Goal: Task Accomplishment & Management: Use online tool/utility

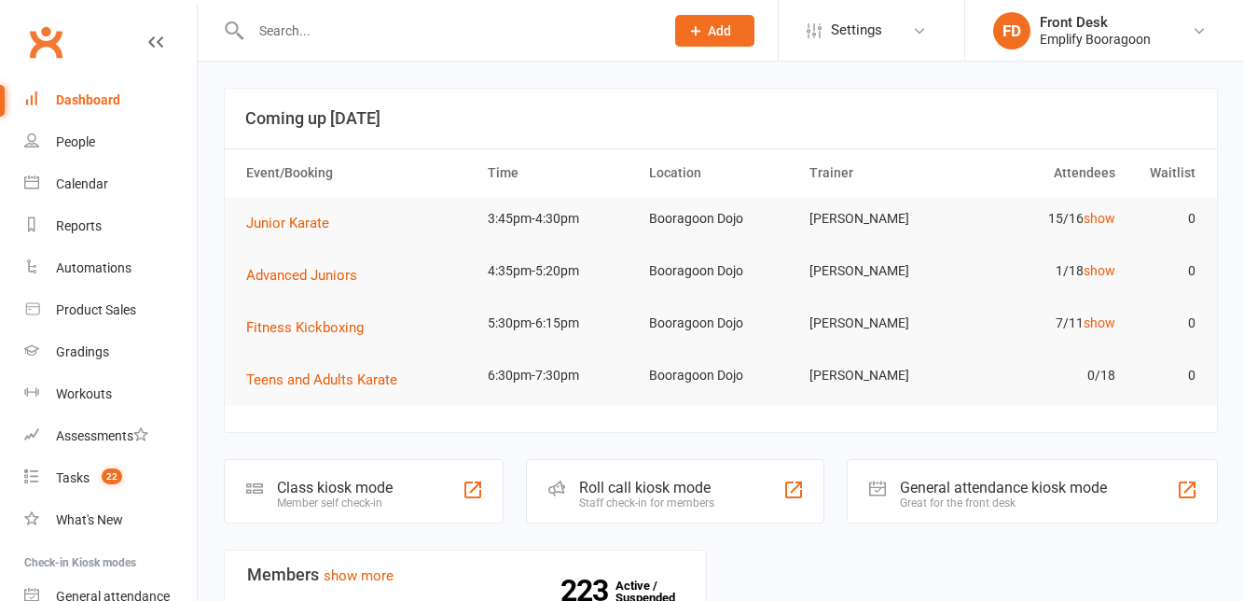
click at [289, 502] on div "Member self check-in" at bounding box center [335, 502] width 116 height 13
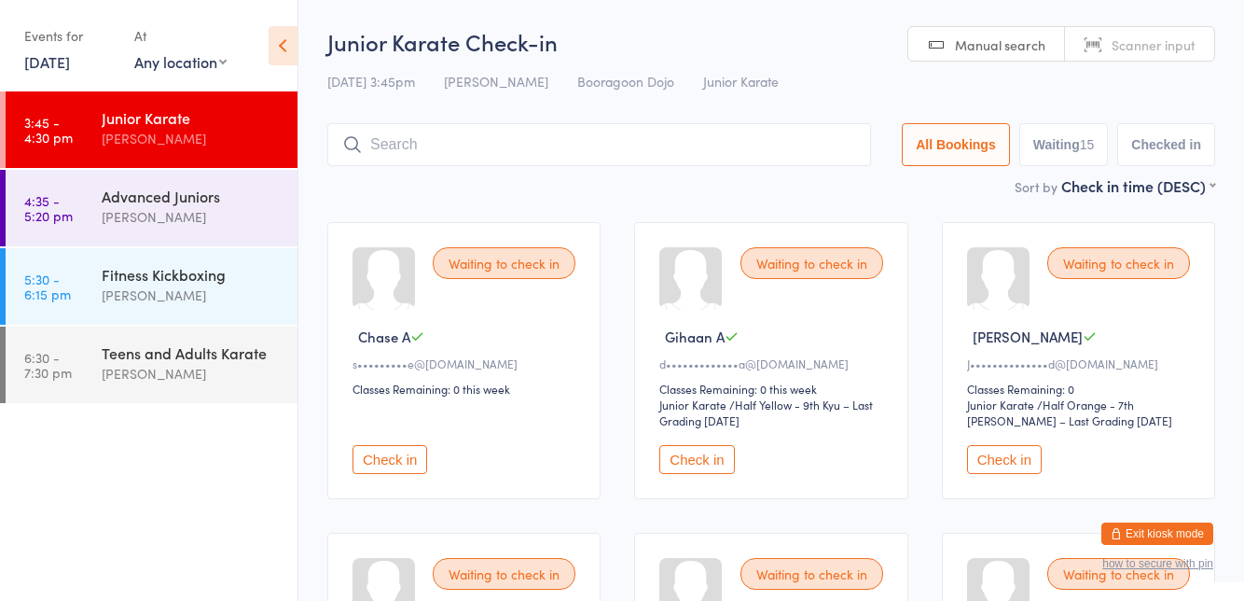
click at [435, 166] on input "search" at bounding box center [599, 144] width 544 height 43
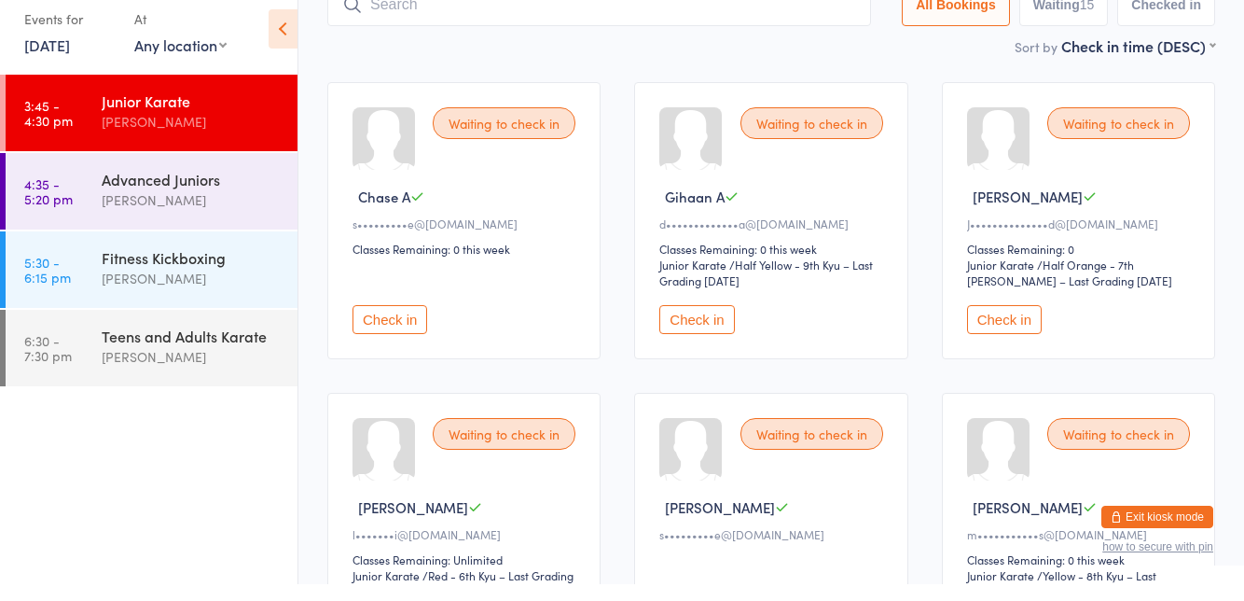
scroll to position [123, 0]
click at [101, 191] on link "4:35 - 5:20 pm Advanced Juniors Lucas Waddams" at bounding box center [152, 208] width 292 height 76
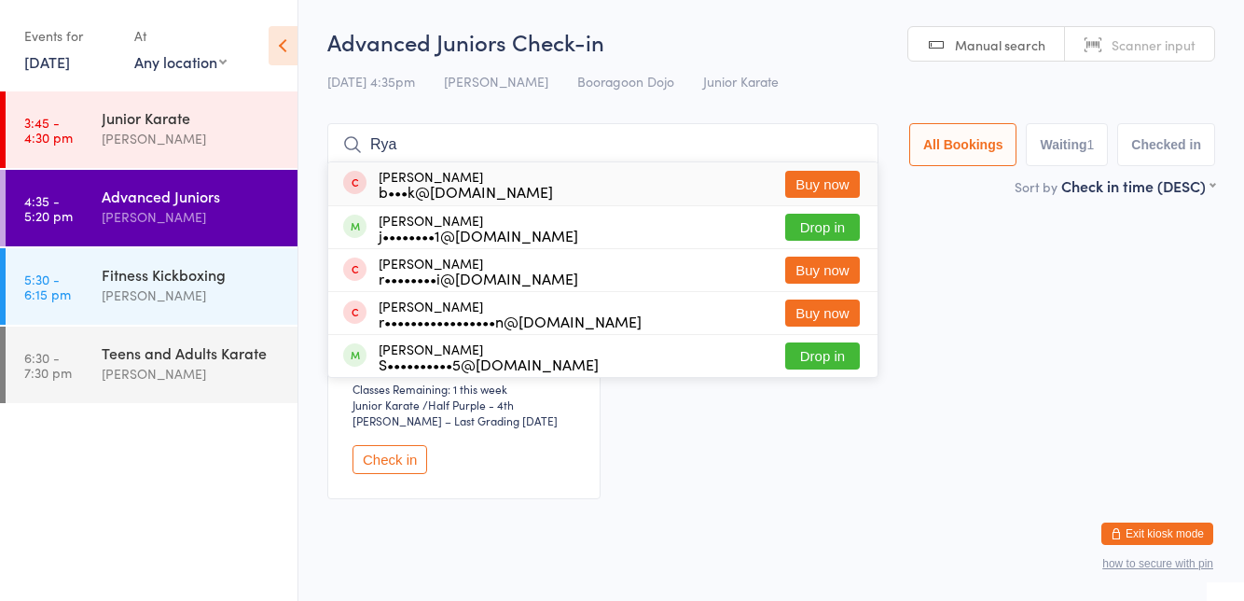
type input "Ryan"
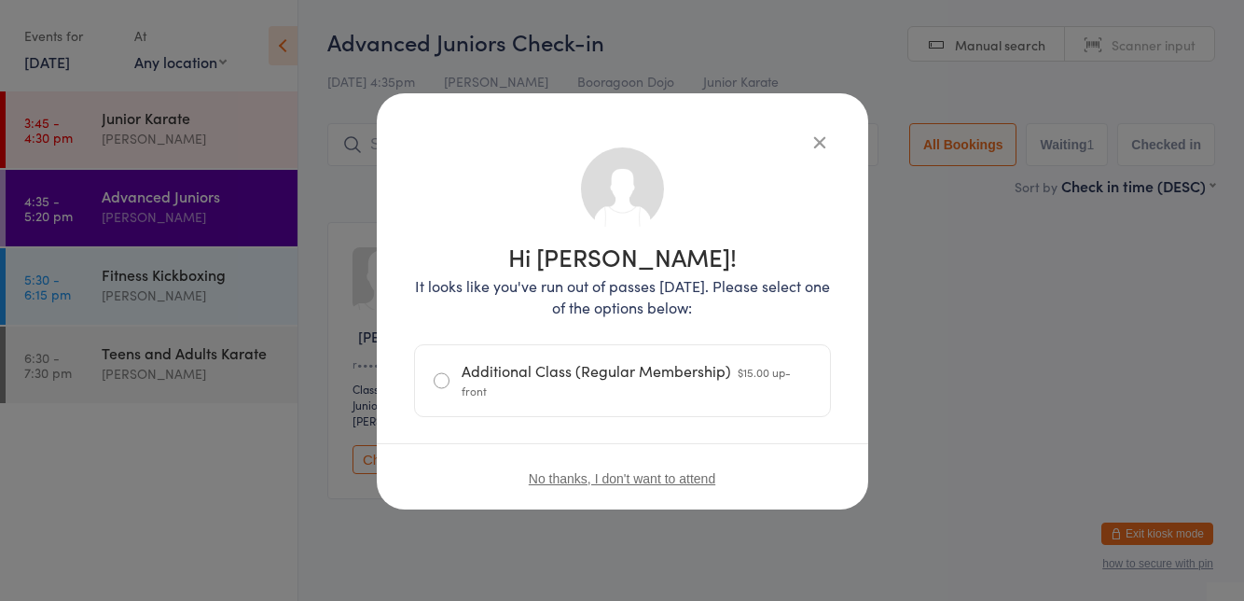
click at [822, 100] on div "Hi Ryan! It looks like you've run out of passes today. Please select one of the…" at bounding box center [623, 301] width 492 height 416
click at [825, 132] on icon "button" at bounding box center [820, 142] width 21 height 21
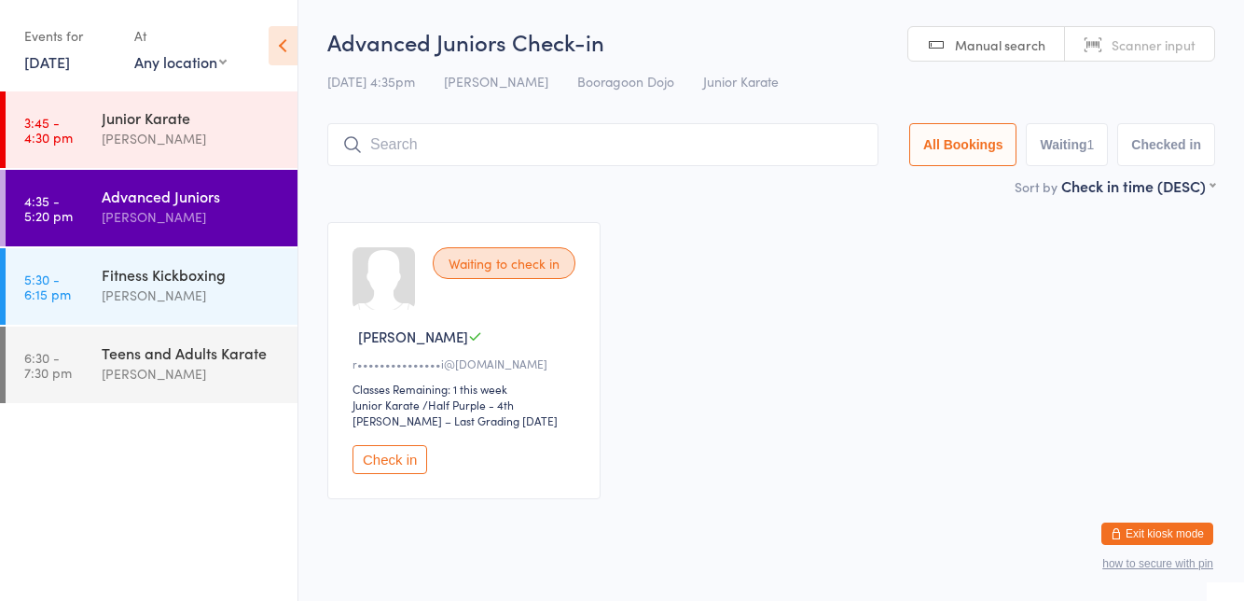
click at [384, 149] on input "search" at bounding box center [602, 144] width 551 height 43
type input "Ryan"
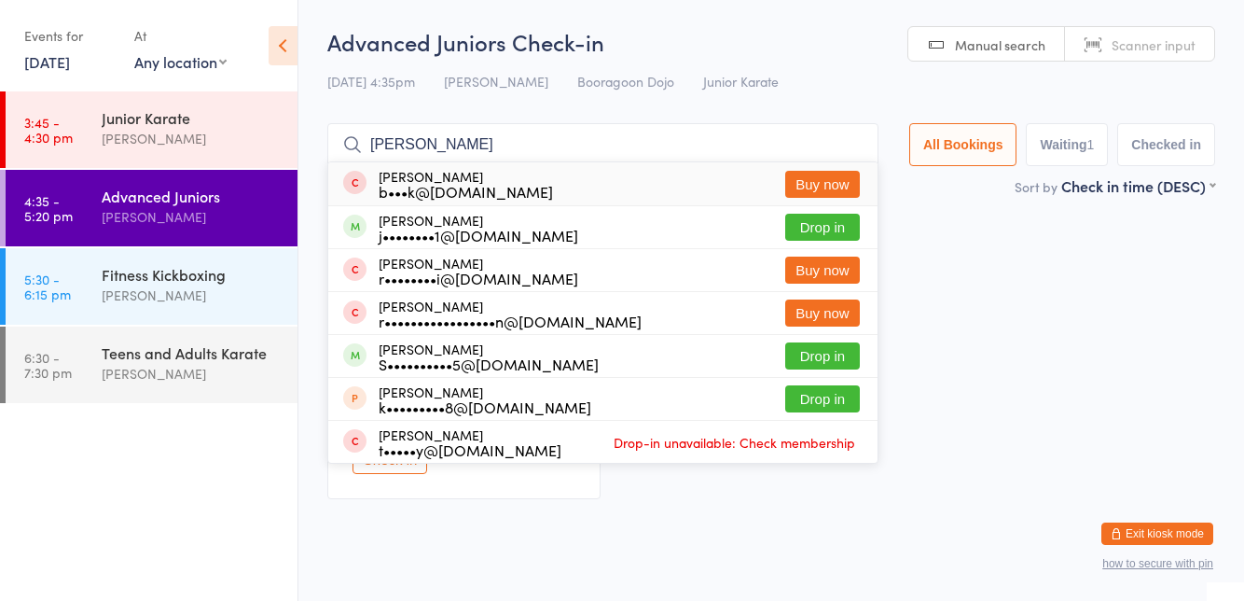
click at [840, 229] on button "Drop in" at bounding box center [822, 227] width 75 height 27
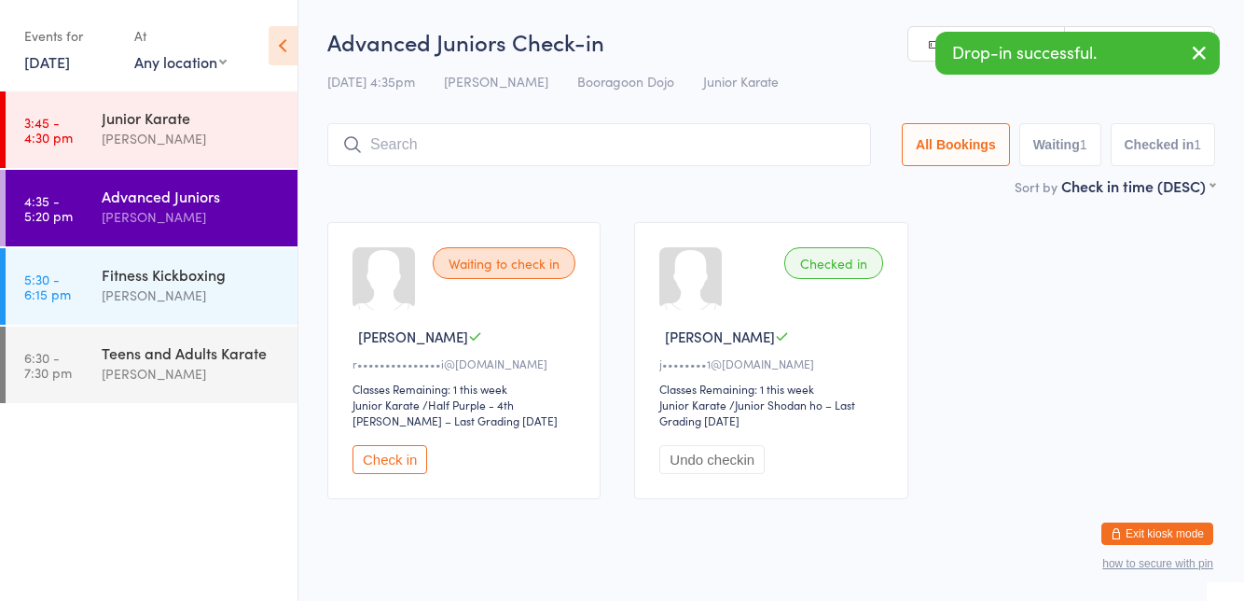
click at [84, 129] on link "3:45 - 4:30 pm Junior Karate Lucas Waddams" at bounding box center [152, 129] width 292 height 76
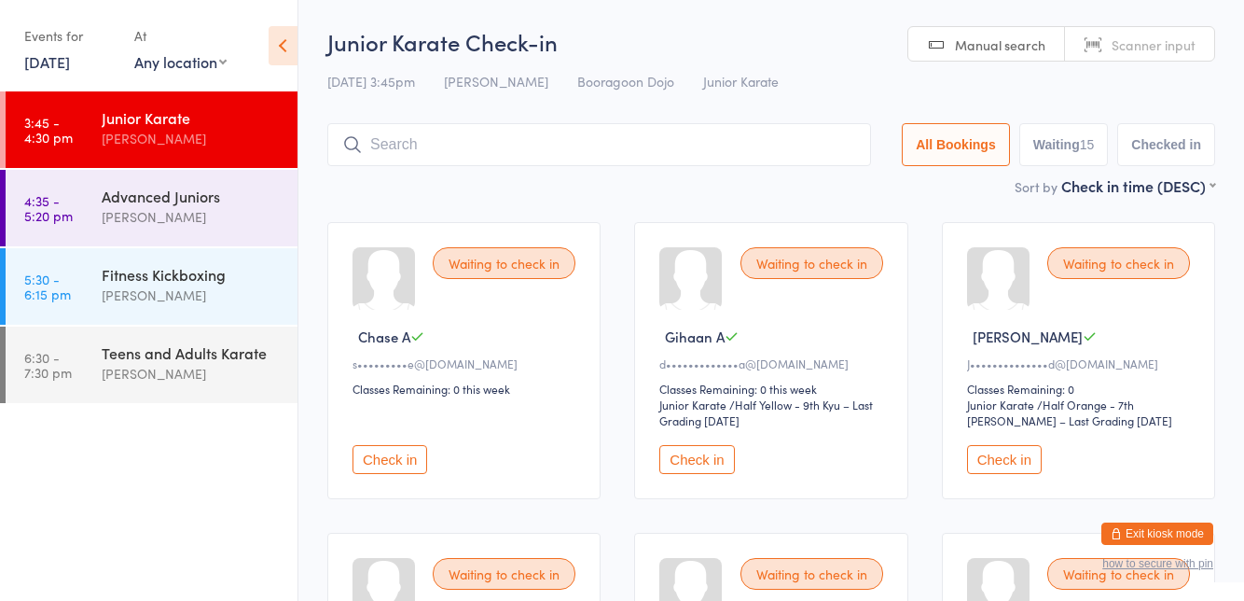
click at [715, 463] on button "Check in" at bounding box center [697, 459] width 75 height 29
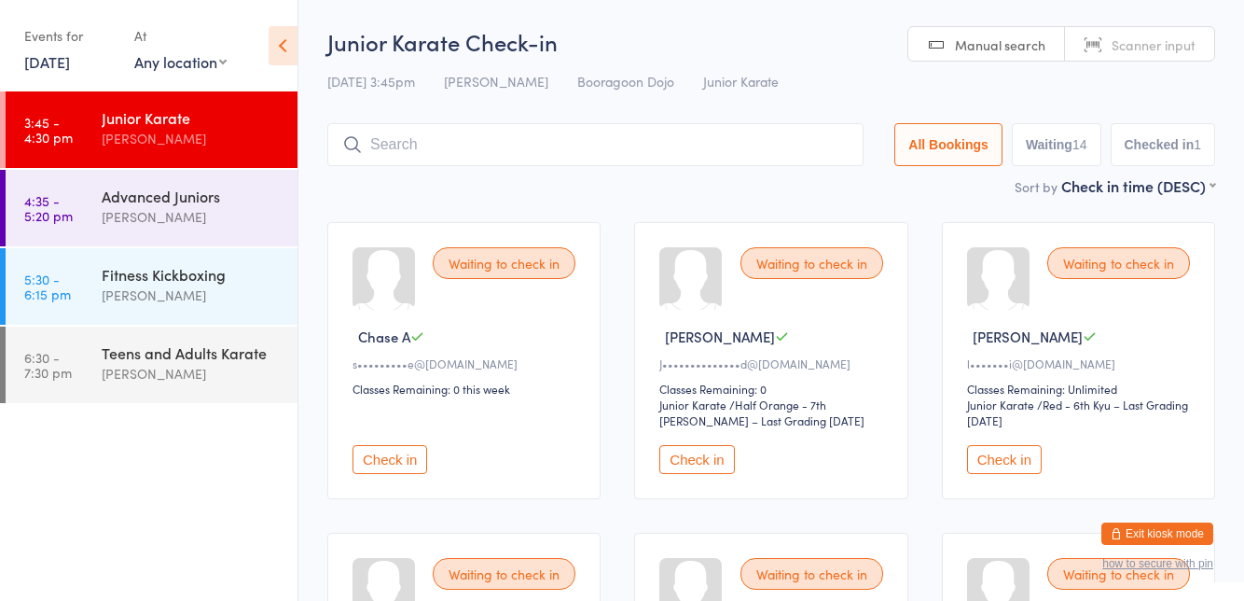
click at [697, 463] on button "Check in" at bounding box center [697, 459] width 75 height 29
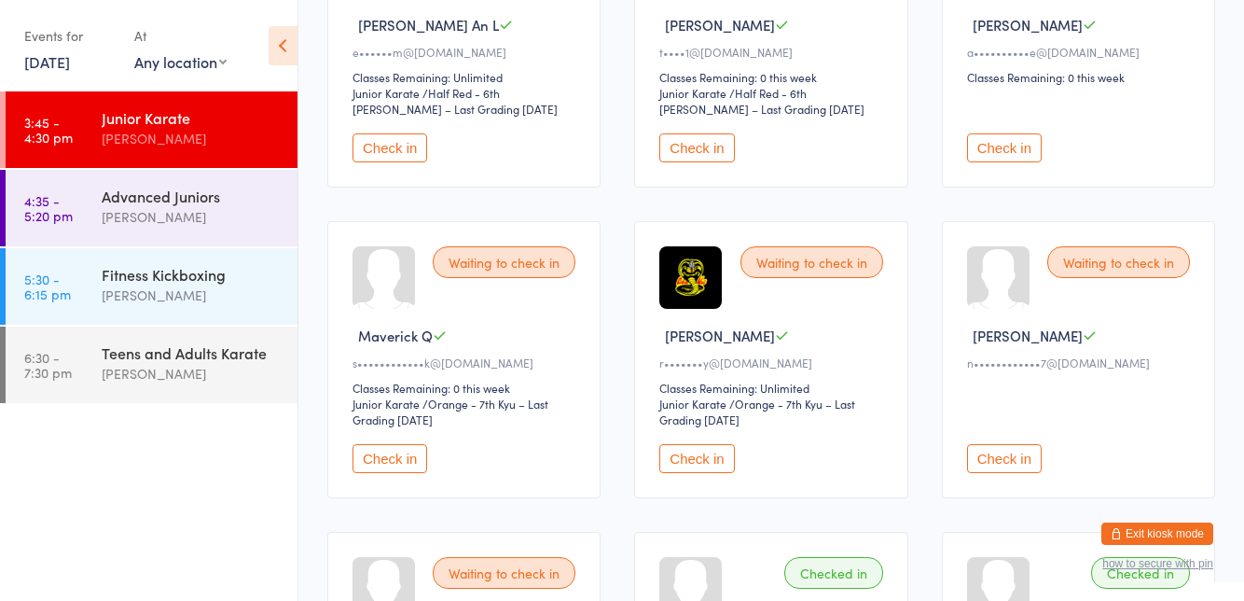
scroll to position [935, 0]
click at [698, 454] on button "Check in" at bounding box center [697, 456] width 75 height 29
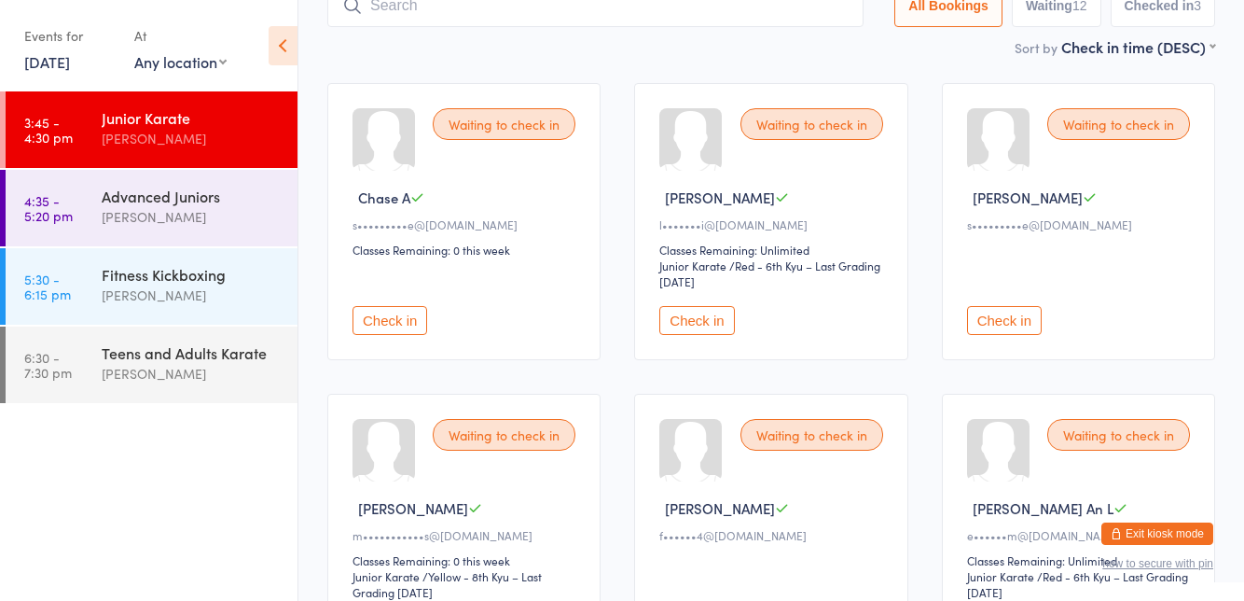
scroll to position [135, 0]
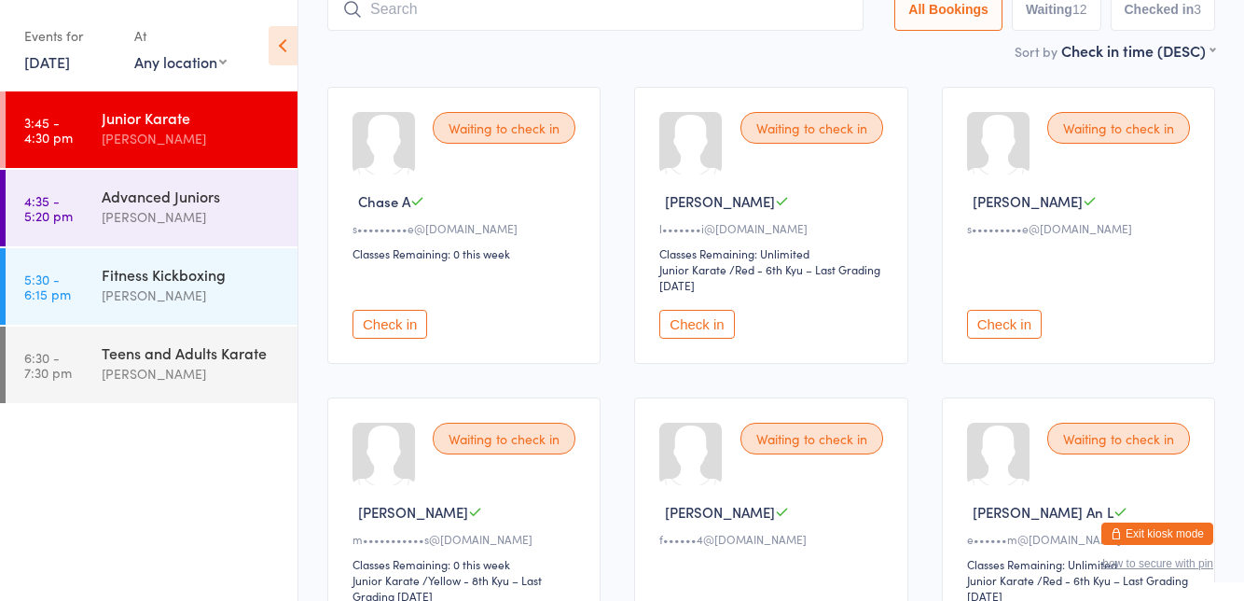
click at [1126, 131] on div "Waiting to check in" at bounding box center [1119, 128] width 143 height 32
click at [1127, 136] on div "Waiting to check in" at bounding box center [1119, 128] width 143 height 32
click at [1101, 132] on div "Waiting to check in" at bounding box center [1119, 128] width 143 height 32
click at [1100, 133] on div "Waiting to check in" at bounding box center [1119, 128] width 143 height 32
click at [1098, 125] on div "Waiting to check in" at bounding box center [1119, 128] width 143 height 32
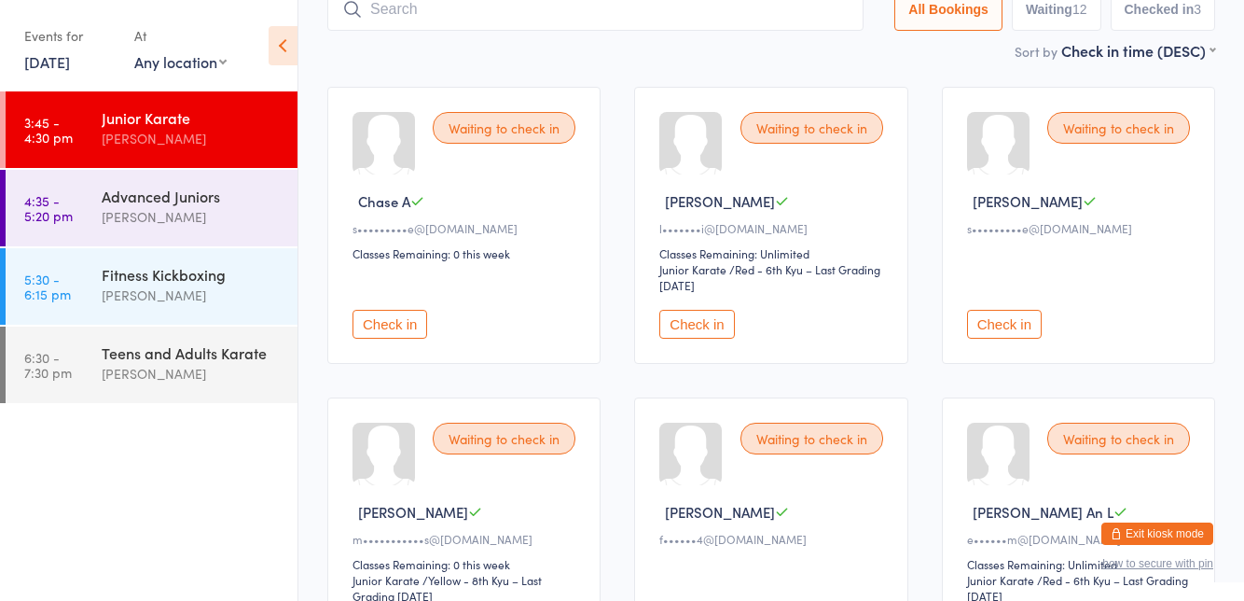
click at [1095, 136] on div "Waiting to check in" at bounding box center [1119, 128] width 143 height 32
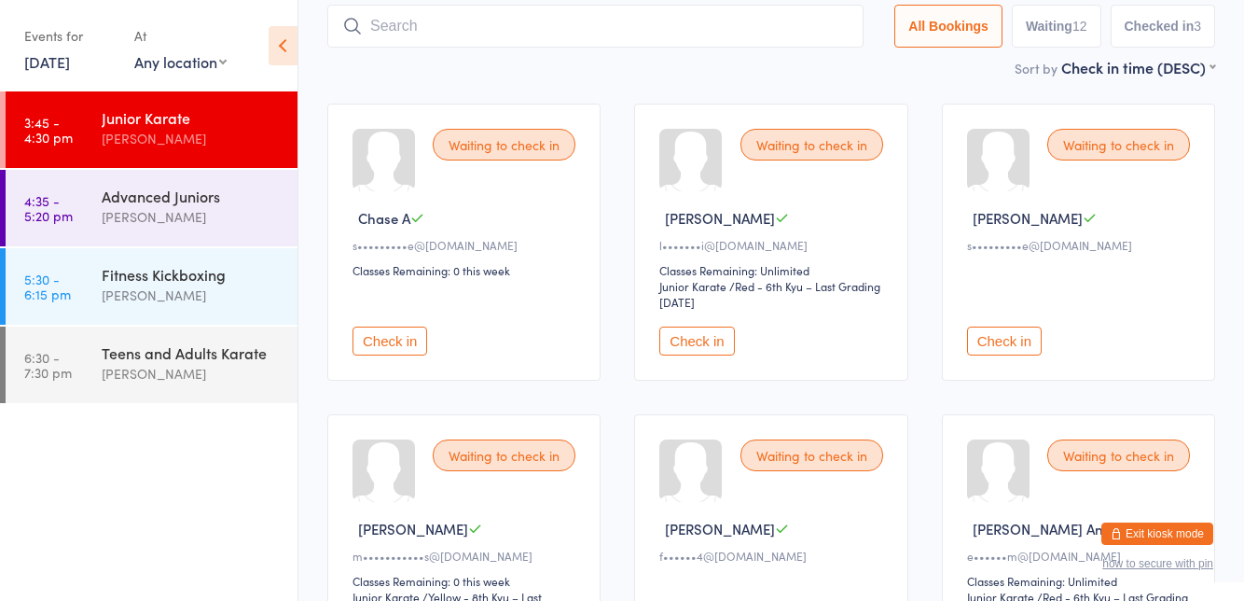
click at [1024, 347] on button "Check in" at bounding box center [1004, 340] width 75 height 29
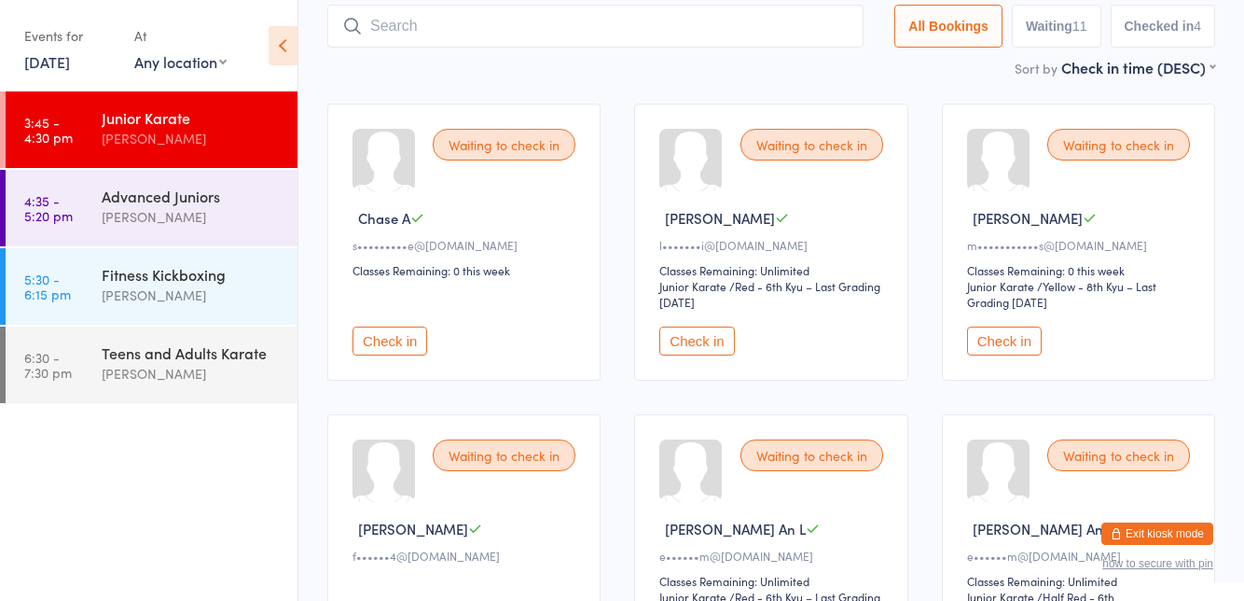
click at [0, 213] on div at bounding box center [3, 208] width 6 height 76
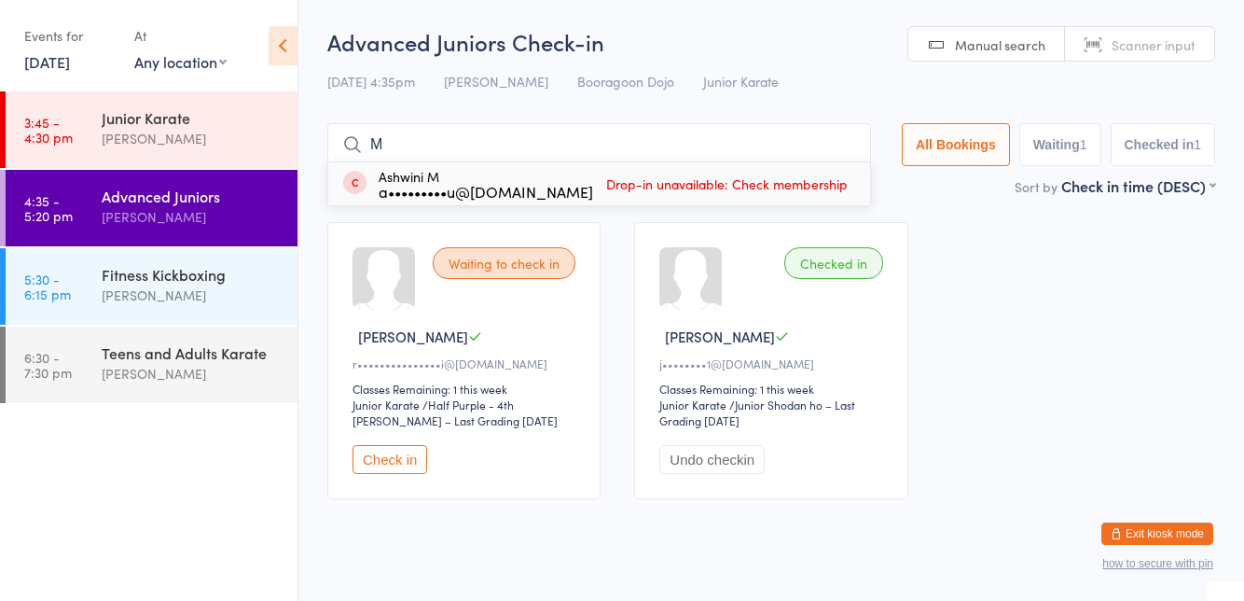
type input "Manu"
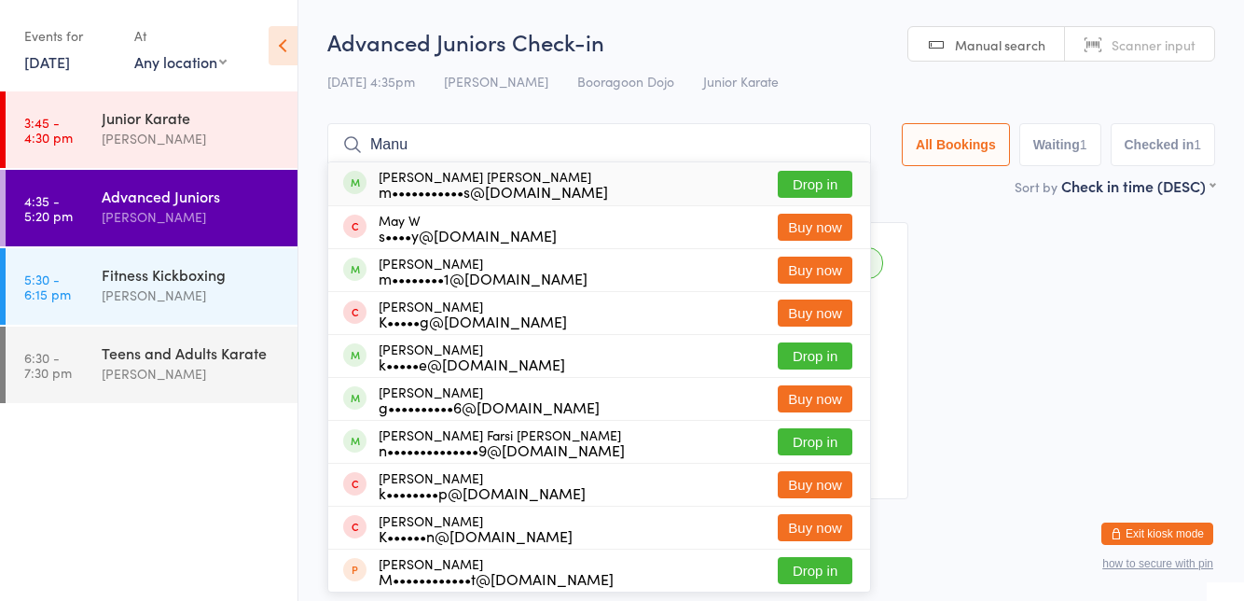
click at [839, 182] on button "Drop in" at bounding box center [815, 184] width 75 height 27
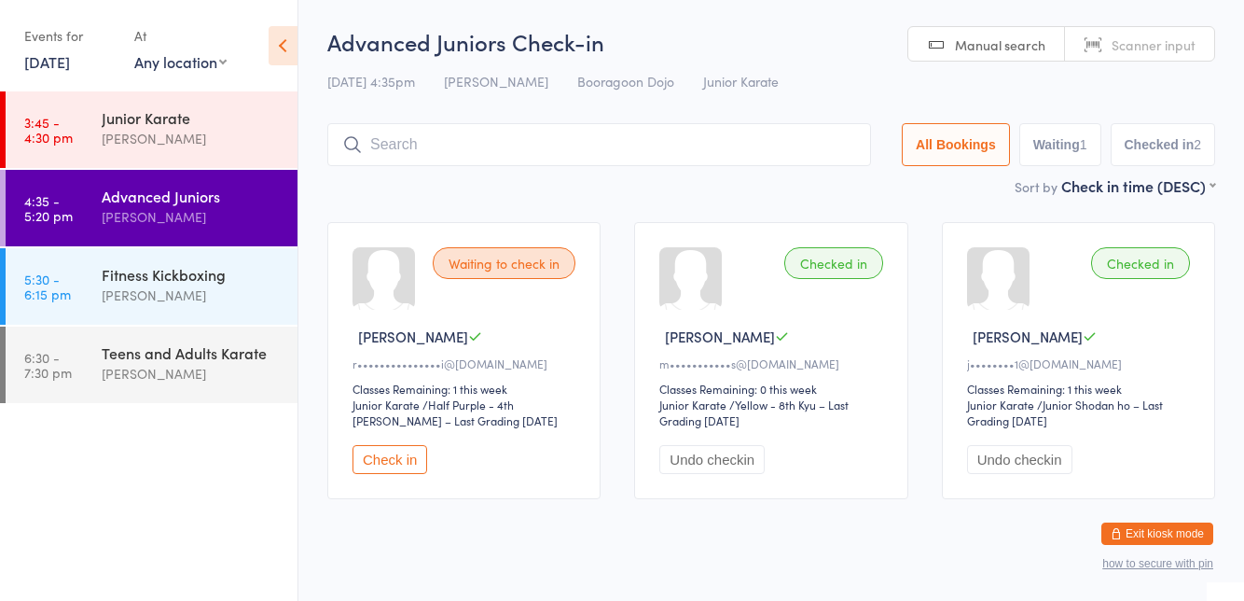
click at [129, 128] on div "[PERSON_NAME]" at bounding box center [192, 138] width 180 height 21
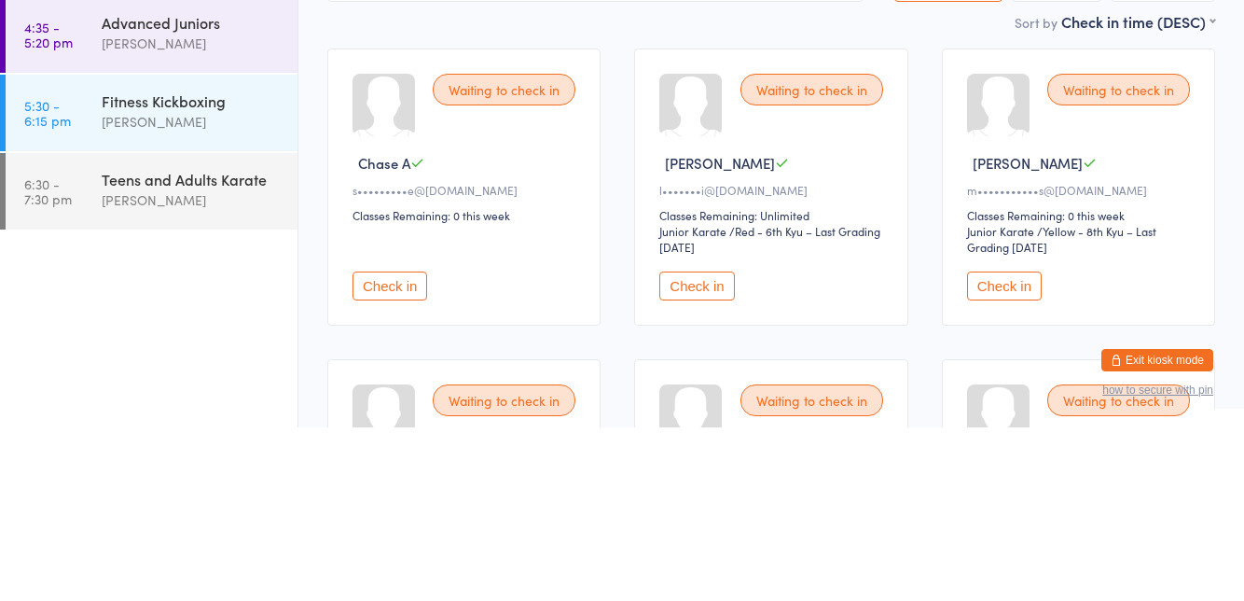
click at [382, 461] on button "Check in" at bounding box center [390, 459] width 75 height 29
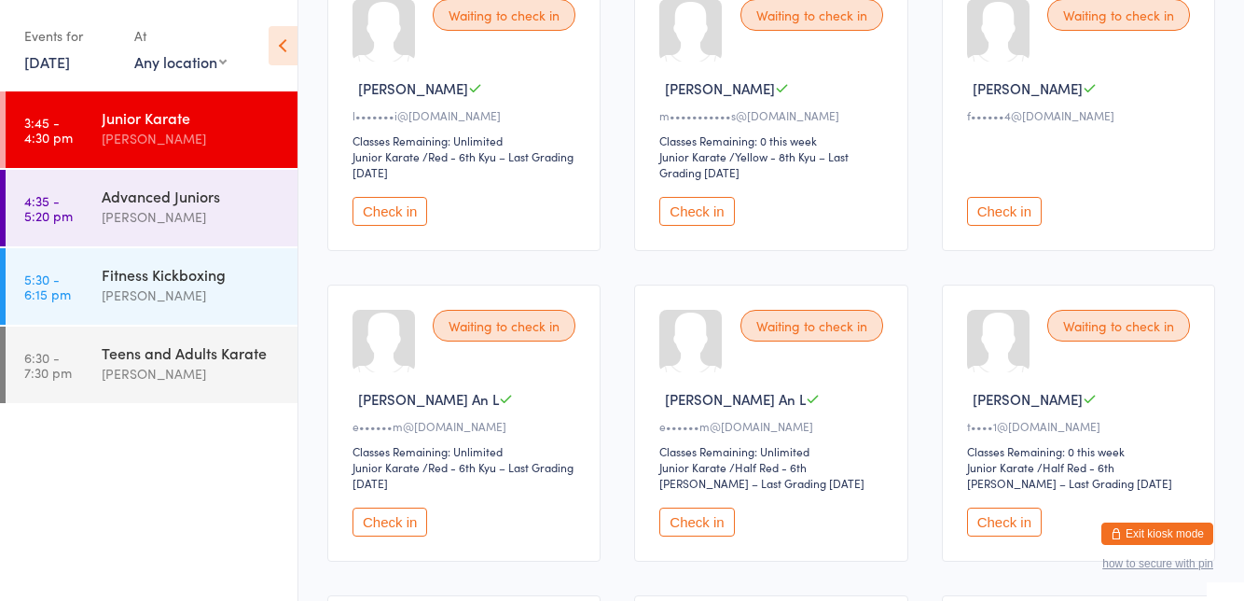
scroll to position [252, 0]
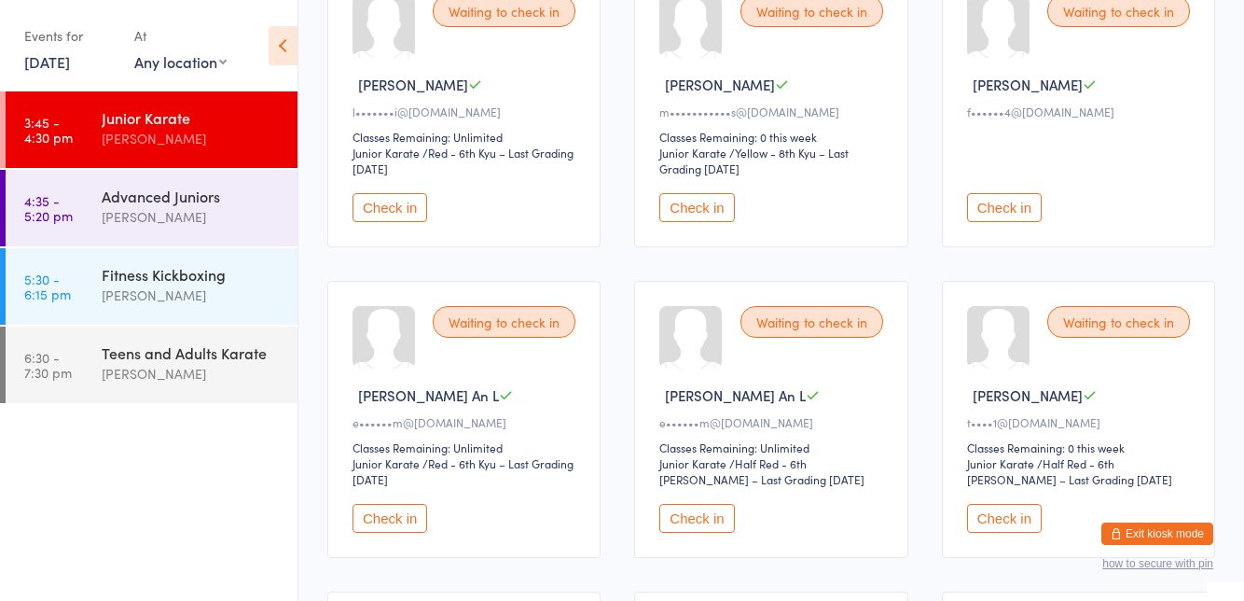
click at [989, 526] on button "Check in" at bounding box center [1004, 518] width 75 height 29
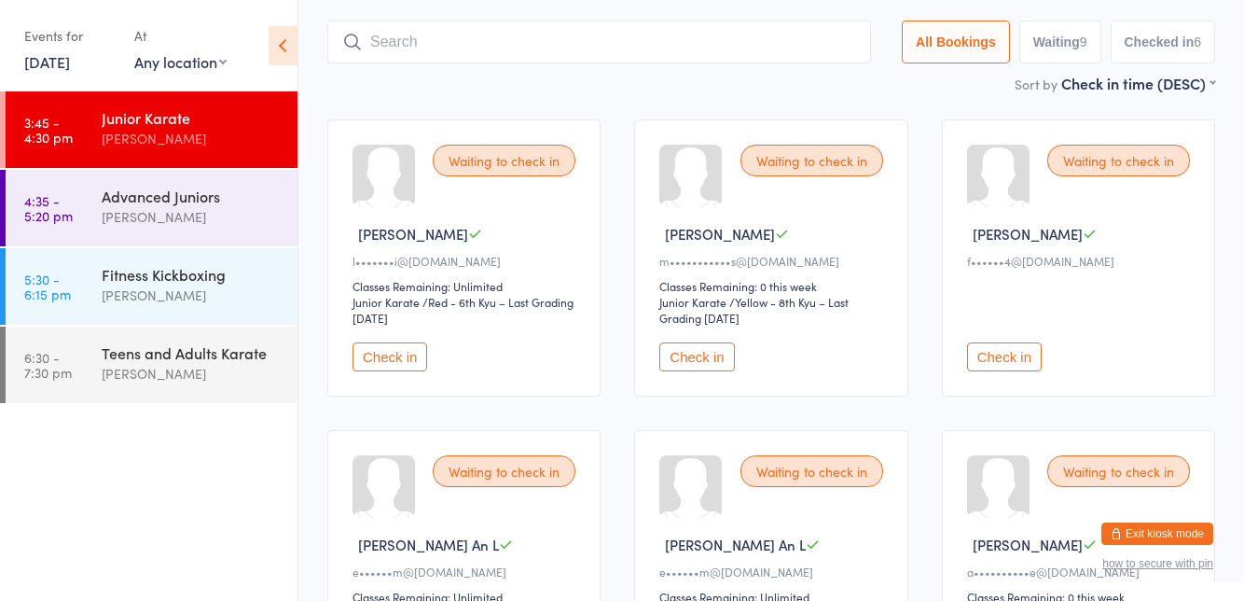
scroll to position [105, 0]
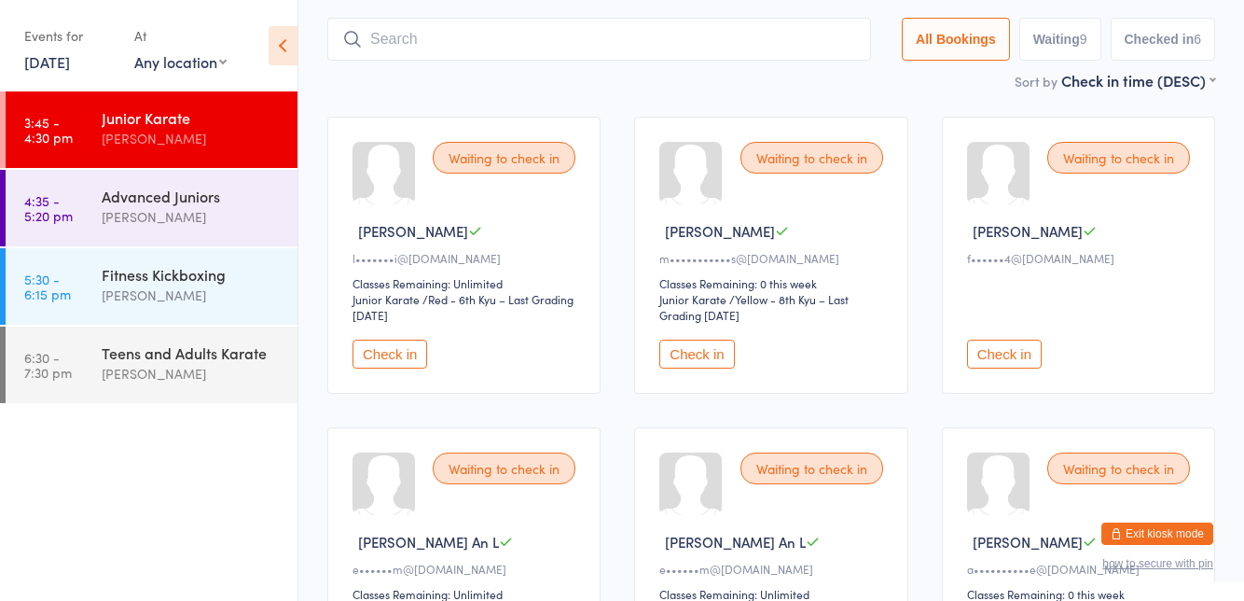
click at [387, 356] on button "Check in" at bounding box center [390, 354] width 75 height 29
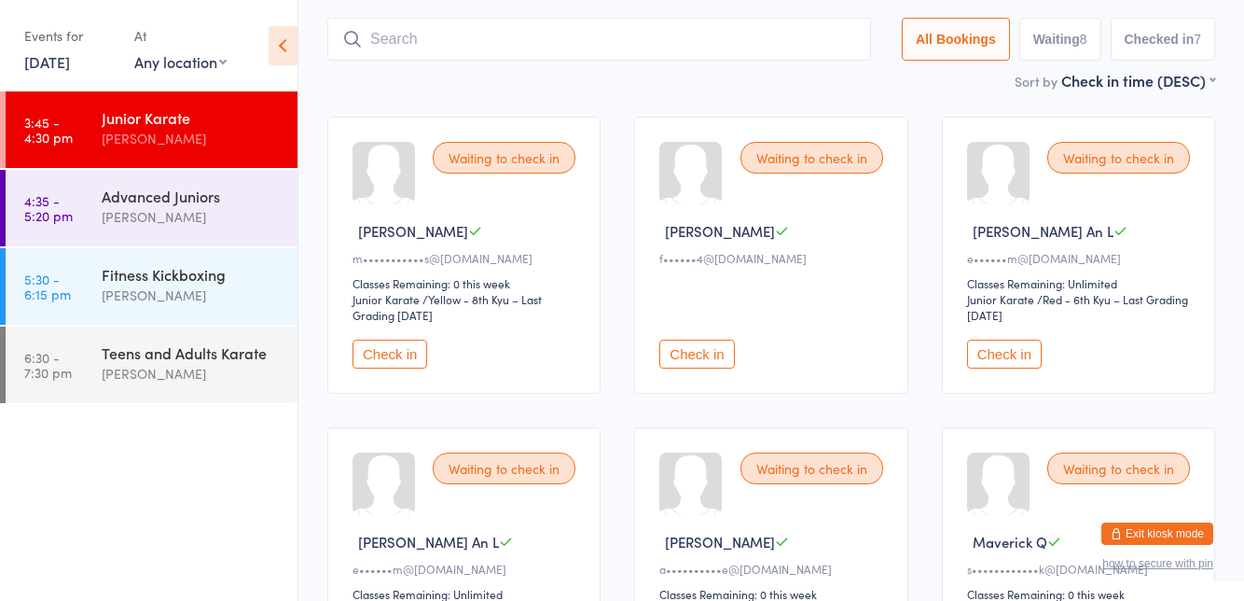
click at [767, 468] on div "Waiting to check in" at bounding box center [812, 468] width 143 height 32
click at [771, 472] on div "Waiting to check in" at bounding box center [812, 469] width 143 height 32
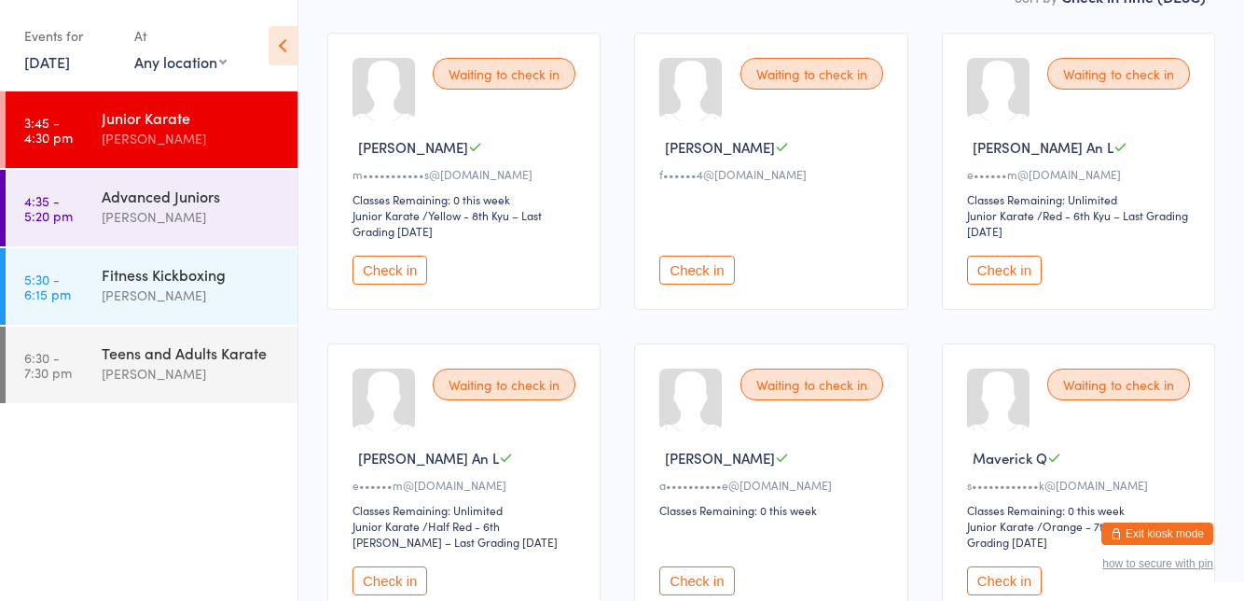
scroll to position [243, 0]
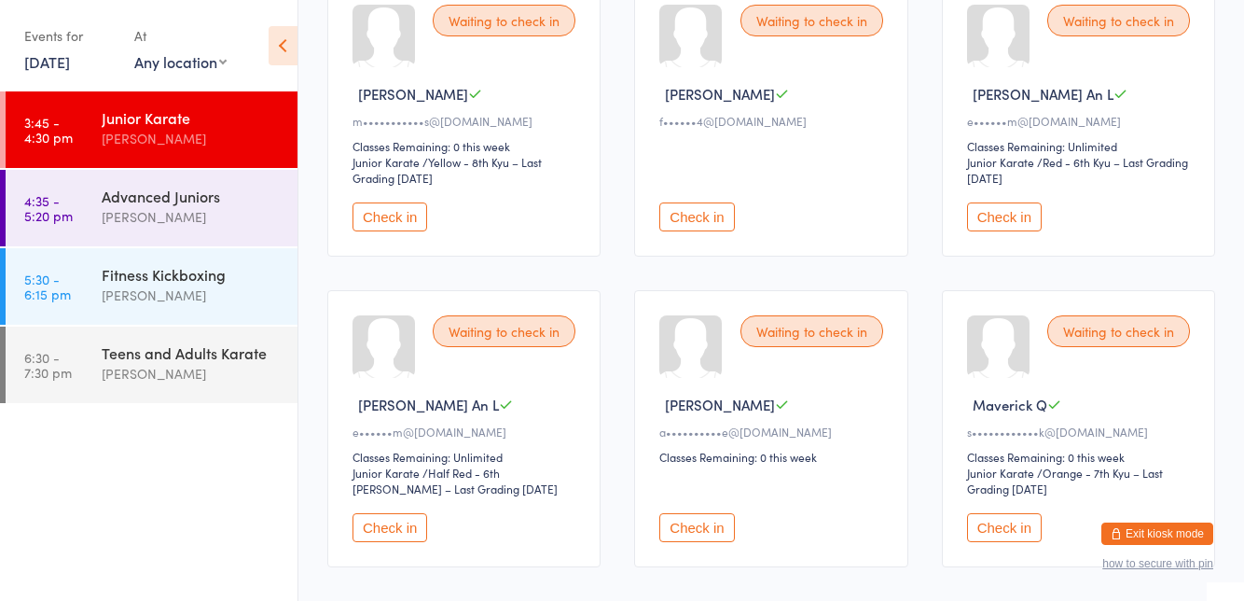
click at [699, 521] on button "Check in" at bounding box center [697, 527] width 75 height 29
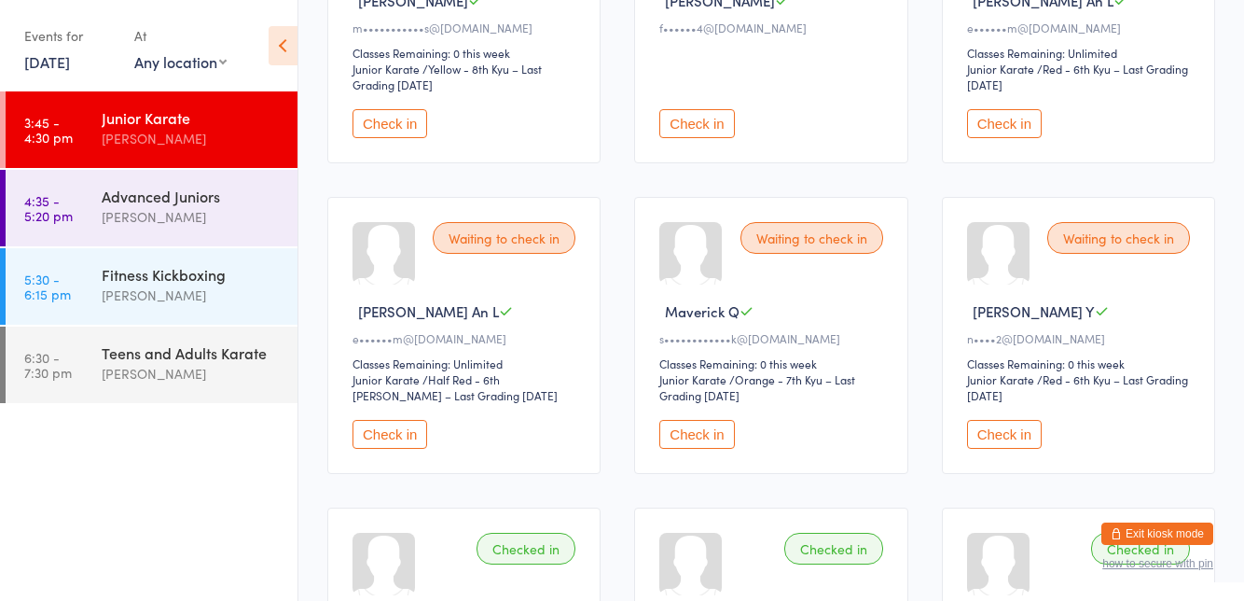
scroll to position [300, 0]
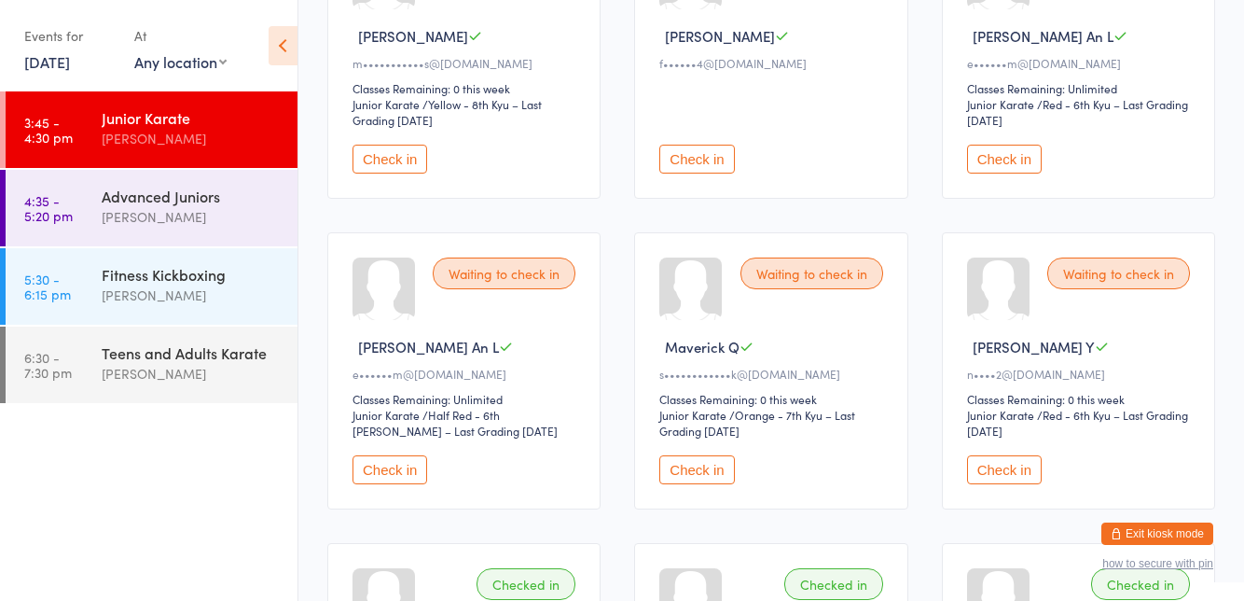
click at [1024, 459] on button "Check in" at bounding box center [1004, 469] width 75 height 29
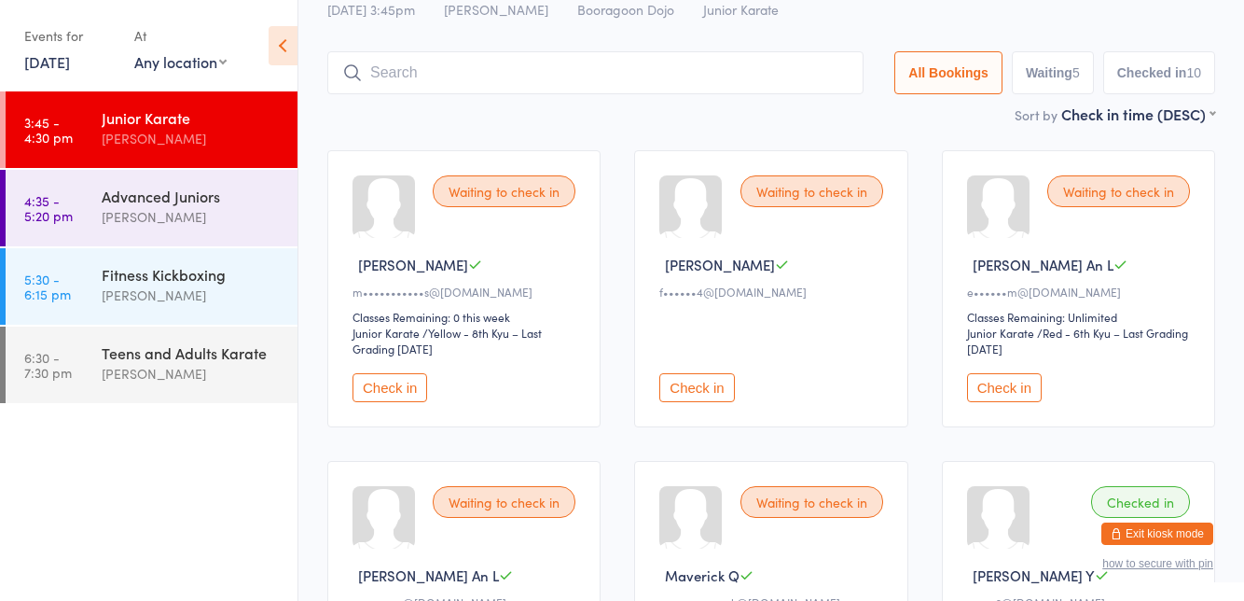
scroll to position [0, 0]
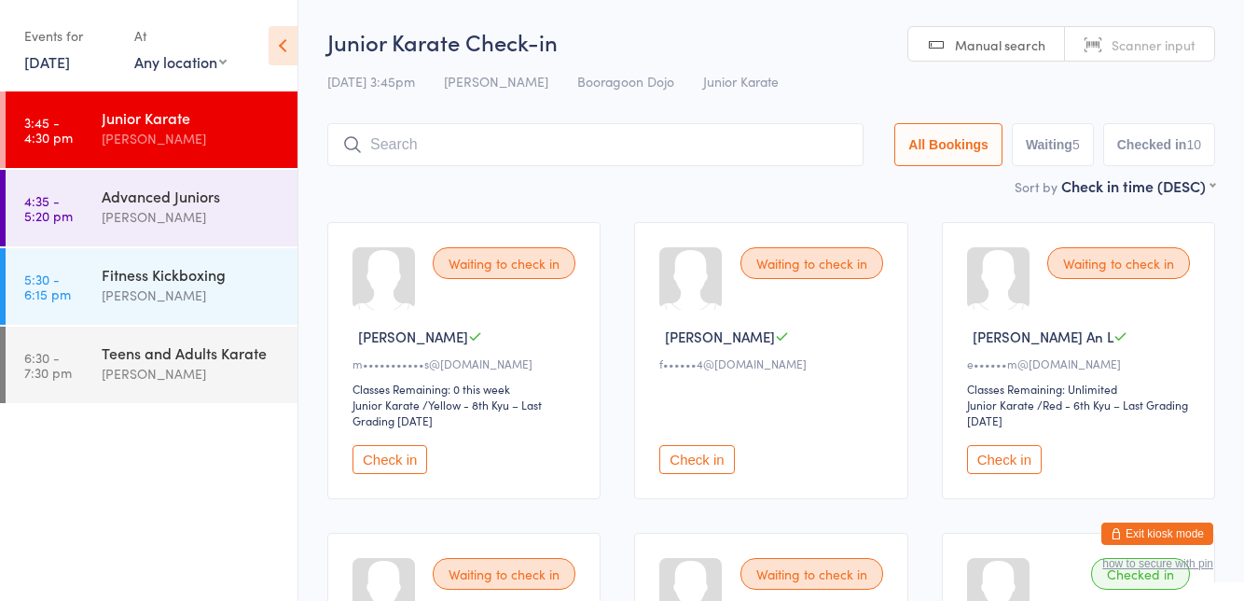
click at [409, 141] on input "search" at bounding box center [595, 144] width 536 height 43
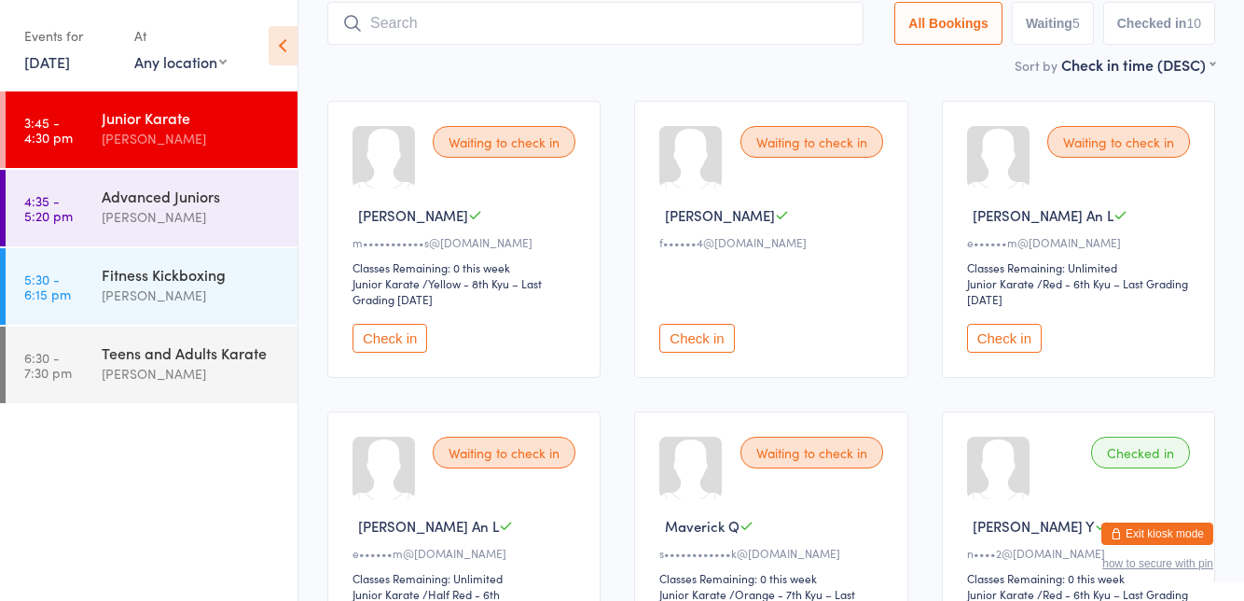
scroll to position [123, 0]
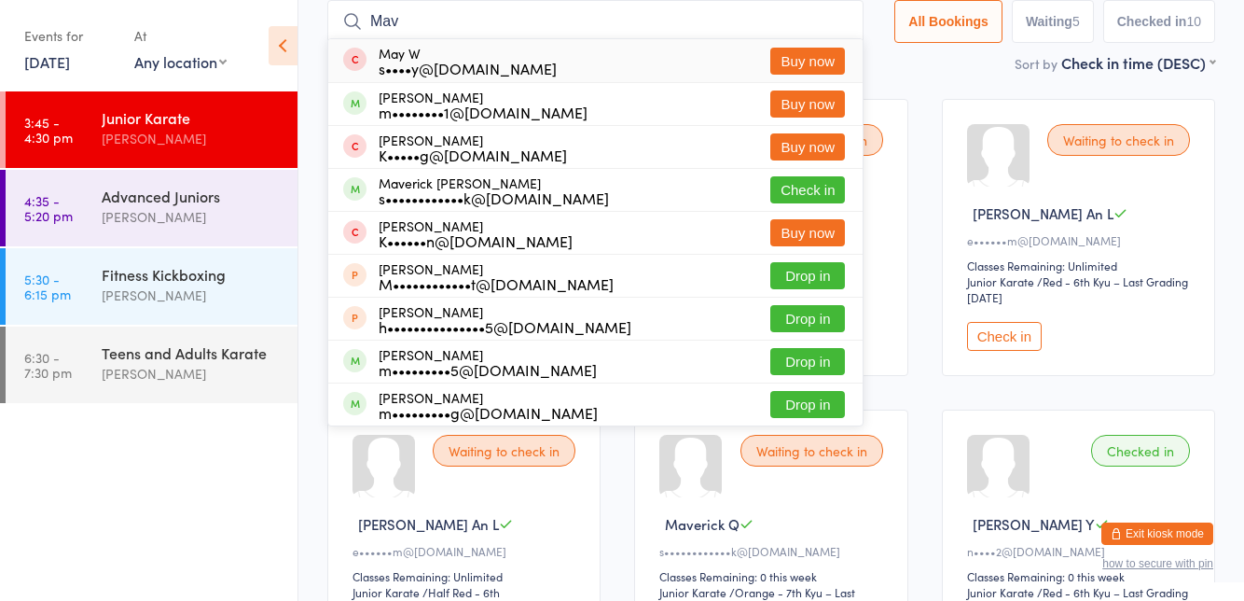
type input "Mav"
click at [815, 192] on button "Check in" at bounding box center [808, 189] width 75 height 27
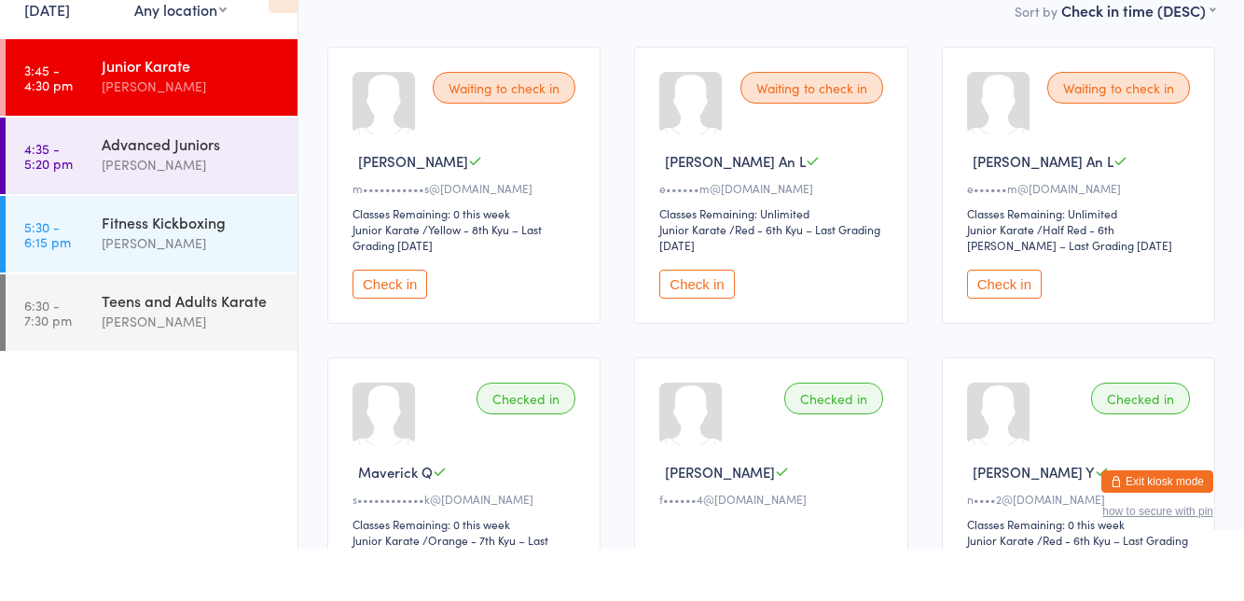
click at [697, 339] on button "Check in" at bounding box center [697, 336] width 75 height 29
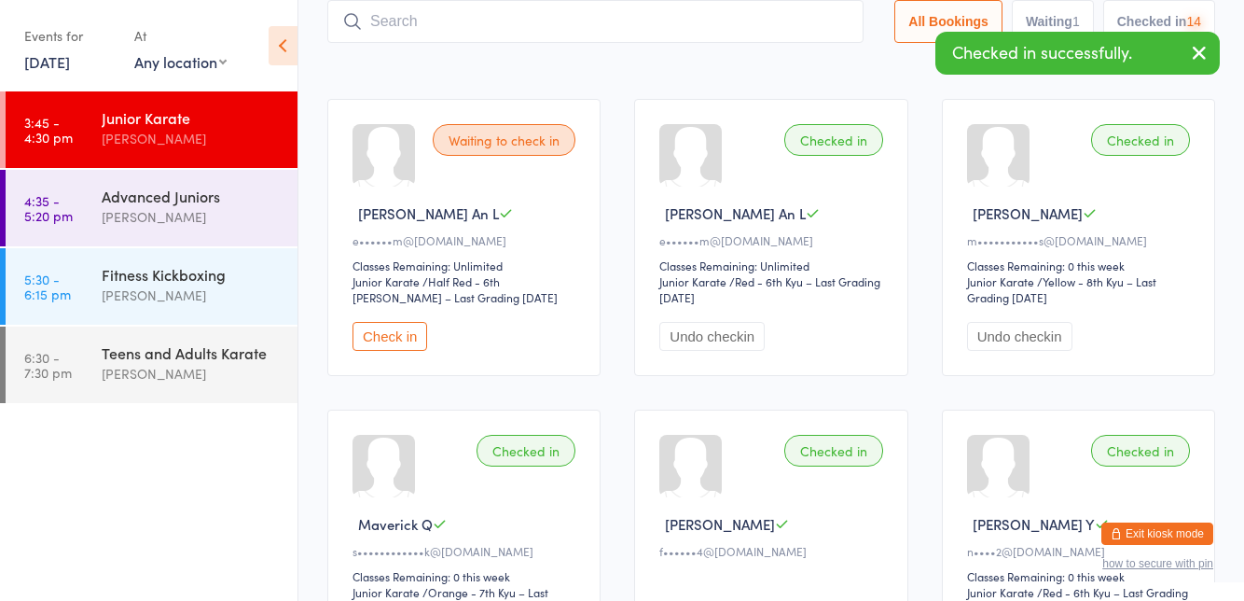
click at [1006, 332] on button "Undo checkin" at bounding box center [1019, 336] width 105 height 29
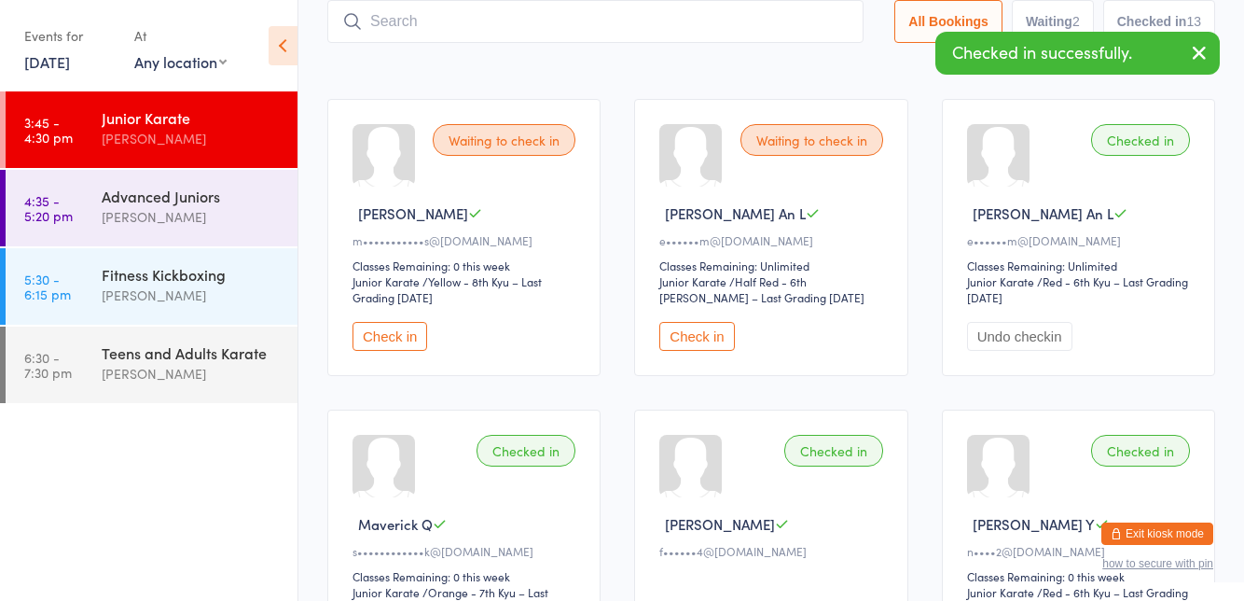
click at [710, 339] on button "Check in" at bounding box center [697, 336] width 75 height 29
